Goal: Task Accomplishment & Management: Manage account settings

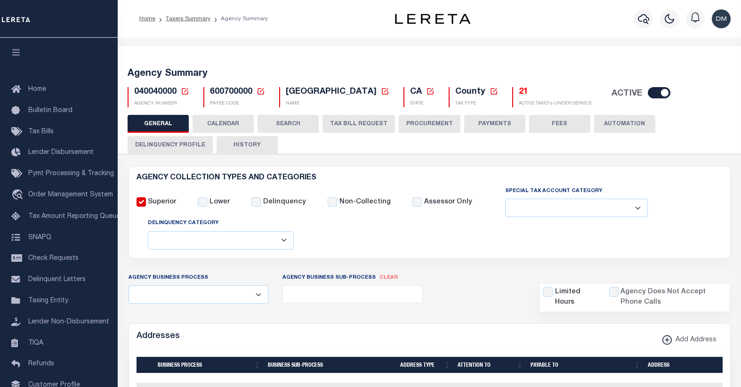
select select
click at [185, 93] on icon at bounding box center [185, 91] width 8 height 8
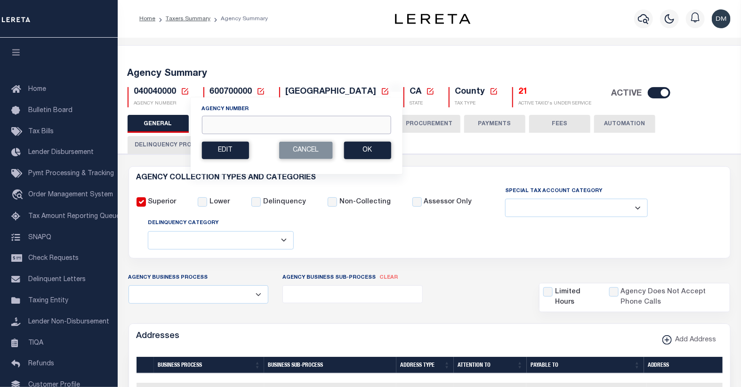
click at [249, 128] on input "Agency Number" at bounding box center [295, 125] width 189 height 18
type input "190160000"
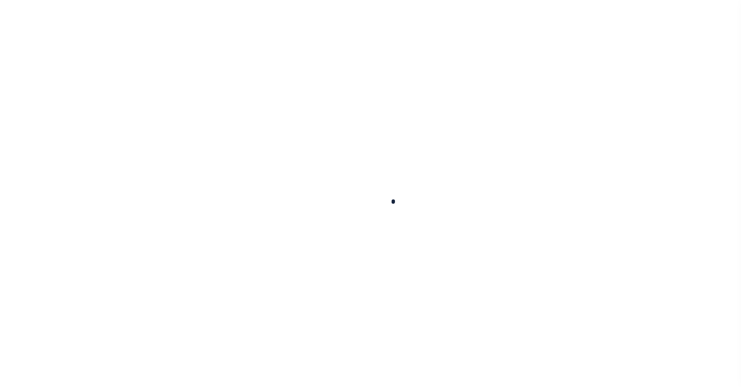
select select
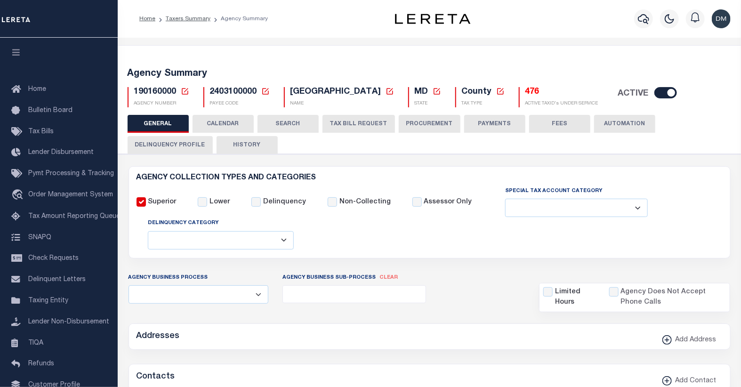
checkbox input "false"
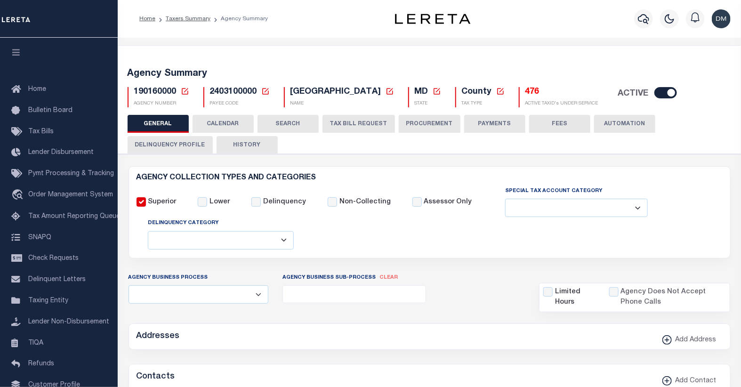
type input "2403100000"
